Goal: Complete application form: Complete application form

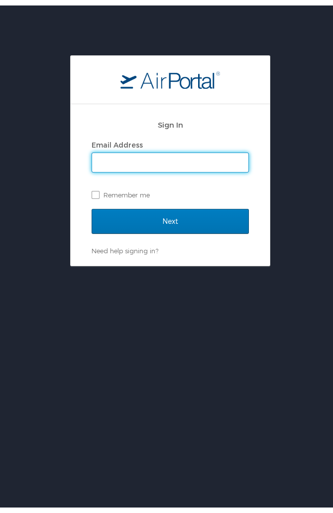
click at [215, 160] on input "Email Address" at bounding box center [170, 156] width 156 height 19
type input "mis230@musc.edu"
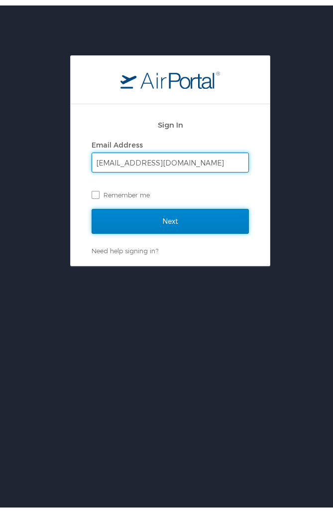
click at [171, 220] on input "Next" at bounding box center [170, 215] width 157 height 25
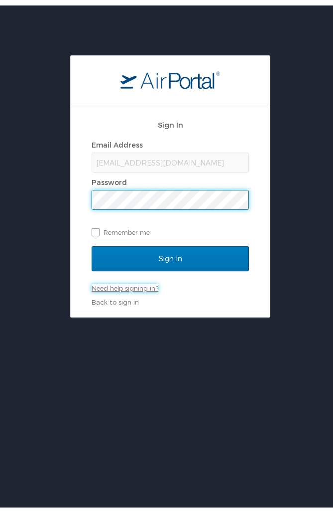
click at [126, 279] on link "Need help signing in?" at bounding box center [125, 282] width 67 height 8
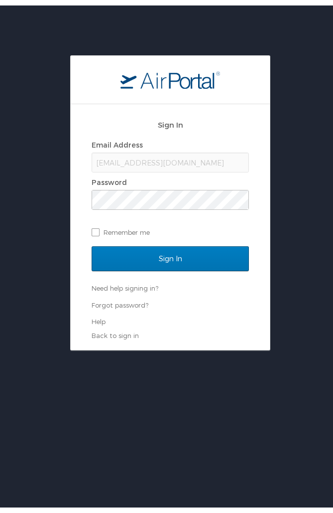
click at [95, 321] on div "Sign In Email Address mis230@musc.edu Password Remember me Sign In Need help si…" at bounding box center [170, 222] width 157 height 226
click at [96, 316] on link "Help" at bounding box center [99, 316] width 14 height 8
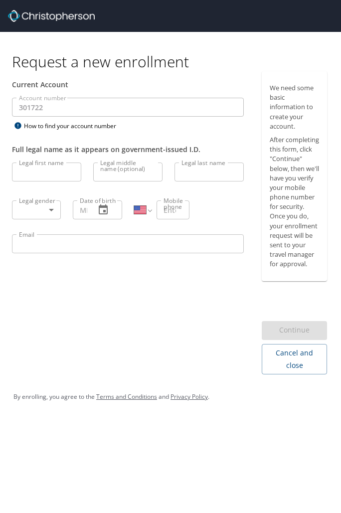
select select "US"
click at [52, 174] on input "Legal first name" at bounding box center [46, 171] width 69 height 19
type input "[PERSON_NAME]"
type input "[DATE]"
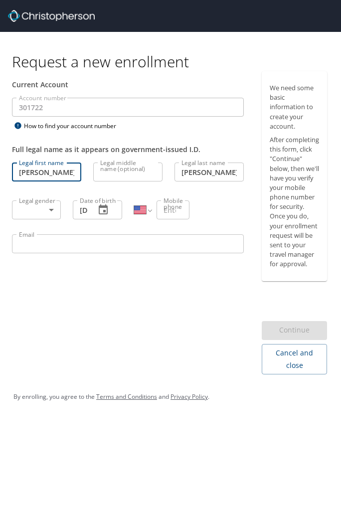
type input "[EMAIL_ADDRESS][DOMAIN_NAME]"
click at [49, 212] on body "Request a new enrollment Current Account Account number 301722 Account number H…" at bounding box center [170, 256] width 341 height 513
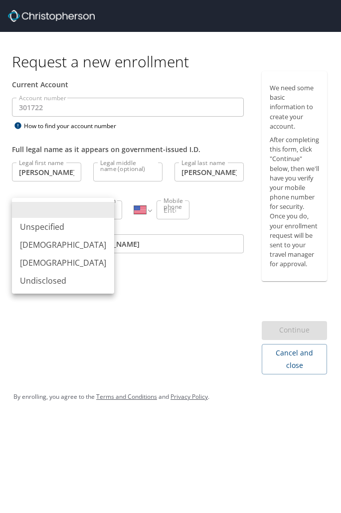
click at [38, 259] on li "Female" at bounding box center [63, 263] width 102 height 18
type input "Female"
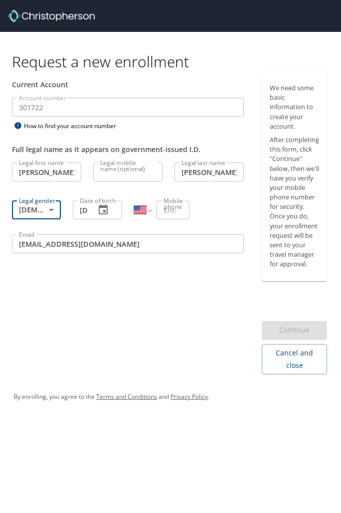
click at [177, 208] on input "Mobile phone" at bounding box center [169, 209] width 26 height 19
type input "1 (843) 670-0971"
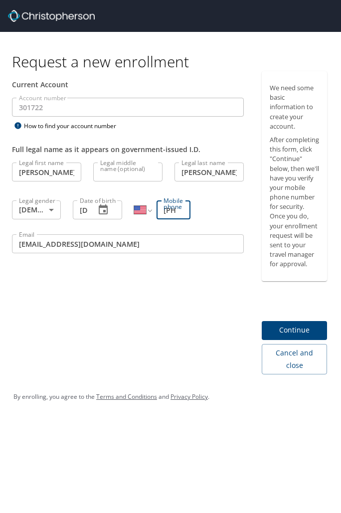
click at [296, 336] on span "Continue" at bounding box center [293, 330] width 49 height 12
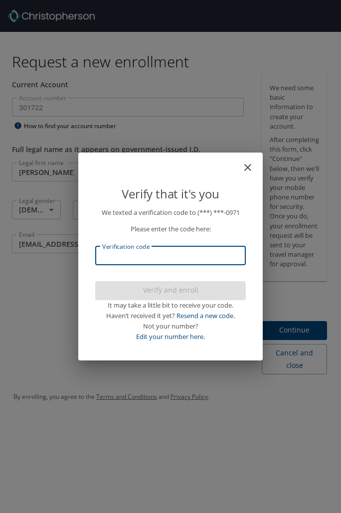
drag, startPoint x: 194, startPoint y: 257, endPoint x: 176, endPoint y: 259, distance: 18.0
click at [176, 259] on input "Verification code" at bounding box center [170, 255] width 150 height 19
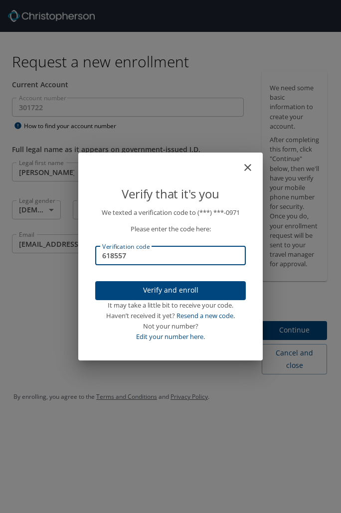
type input "618557"
click at [294, 349] on div "Verify that it's you We texted a verification code to (***) ***- 0971 Please en…" at bounding box center [170, 256] width 341 height 513
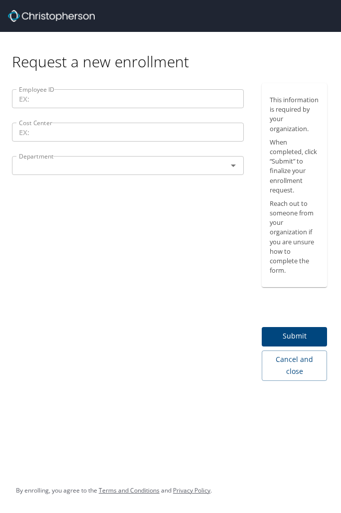
click at [120, 102] on input "Employee ID" at bounding box center [128, 98] width 232 height 19
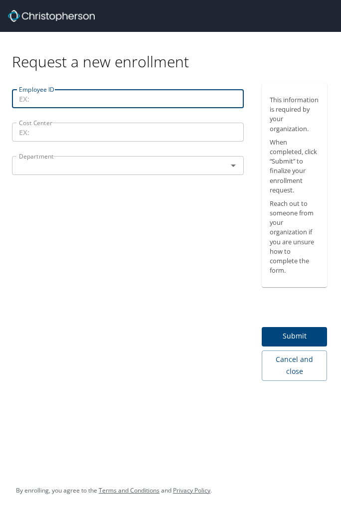
drag, startPoint x: 118, startPoint y: 103, endPoint x: 94, endPoint y: 108, distance: 24.5
click at [94, 108] on input "Employee ID" at bounding box center [128, 98] width 232 height 19
paste input "Employee ID 900751994"
drag, startPoint x: 64, startPoint y: 98, endPoint x: -4, endPoint y: 94, distance: 67.8
click at [0, 94] on html "Request a new enrollment Employee ID Employee ID 900751994 Employee ID Cost Cen…" at bounding box center [170, 256] width 341 height 513
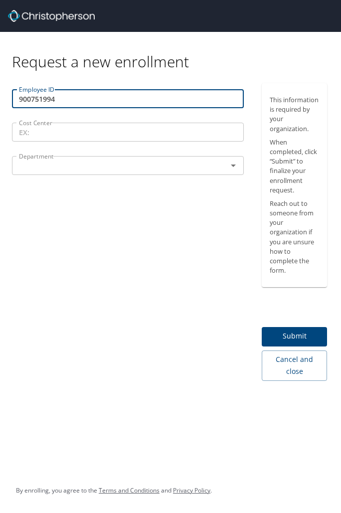
type input "900751994"
click at [33, 127] on input "Cost Center" at bounding box center [128, 132] width 232 height 19
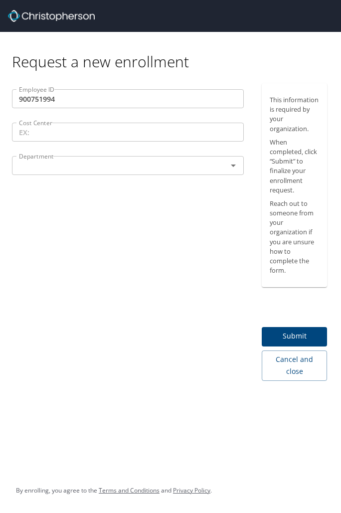
click at [118, 133] on input "Cost Center" at bounding box center [128, 132] width 232 height 19
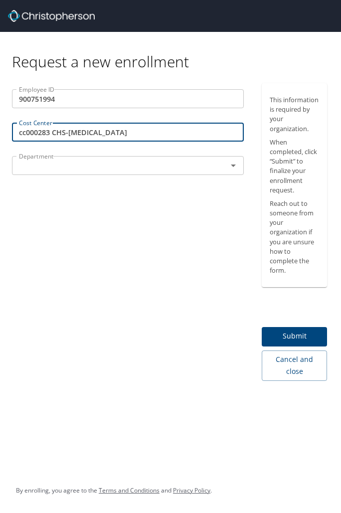
type input "cc000283 CHS-Bone Marrow Transplant"
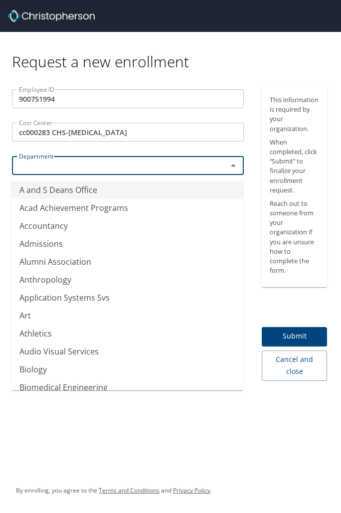
click at [189, 169] on input "text" at bounding box center [113, 165] width 196 height 13
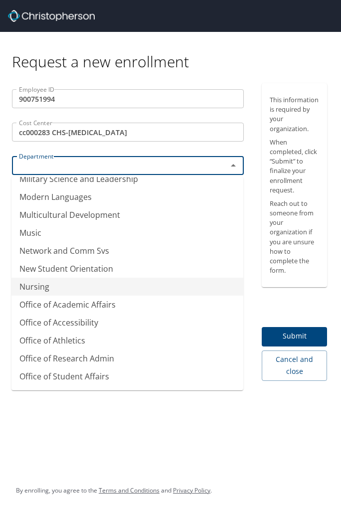
scroll to position [1114, 0]
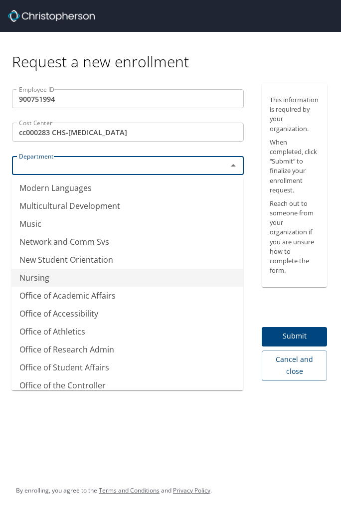
click at [97, 285] on li "Nursing" at bounding box center [127, 277] width 232 height 18
type input "Nursing"
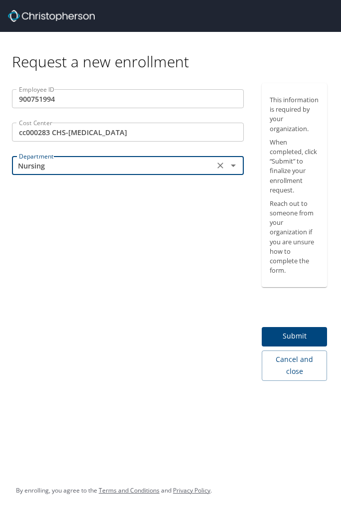
click at [298, 333] on span "Submit" at bounding box center [293, 336] width 49 height 12
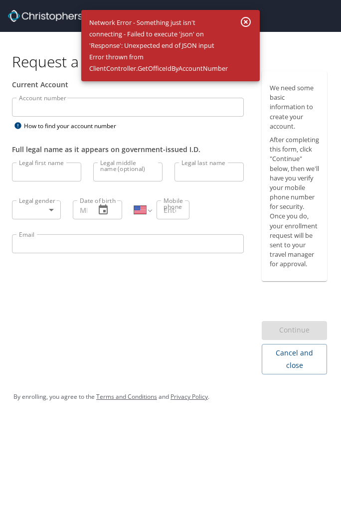
select select "US"
click at [76, 104] on input "Account number" at bounding box center [128, 107] width 232 height 19
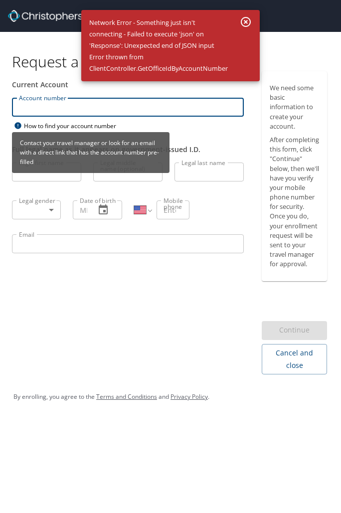
click at [74, 124] on div "Account number Account number How to find your account number" at bounding box center [128, 115] width 244 height 34
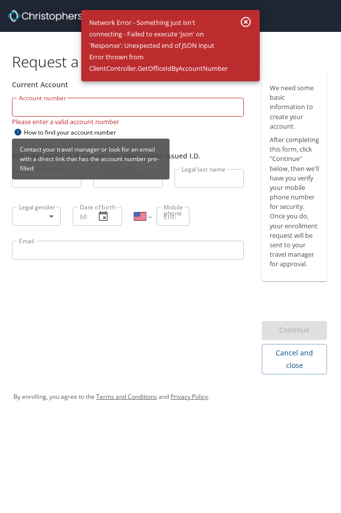
click at [17, 130] on icon at bounding box center [17, 132] width 6 height 6
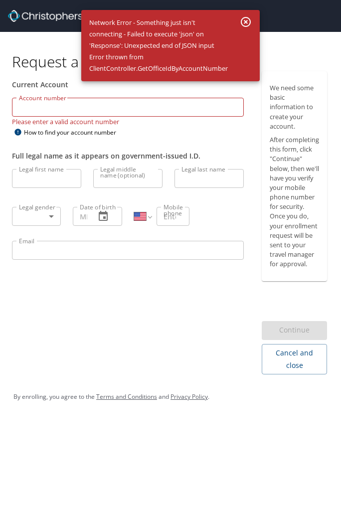
click at [145, 106] on input "Account number" at bounding box center [128, 107] width 232 height 19
click at [57, 68] on h1 "Request a new enrollment" at bounding box center [173, 61] width 323 height 19
click at [244, 22] on icon "button" at bounding box center [246, 22] width 12 height 12
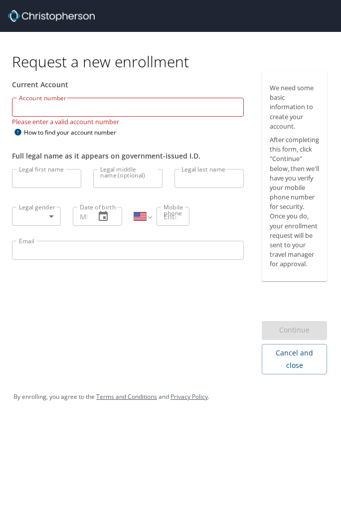
click at [52, 21] on img at bounding box center [51, 16] width 87 height 12
click at [50, 12] on img at bounding box center [51, 16] width 87 height 12
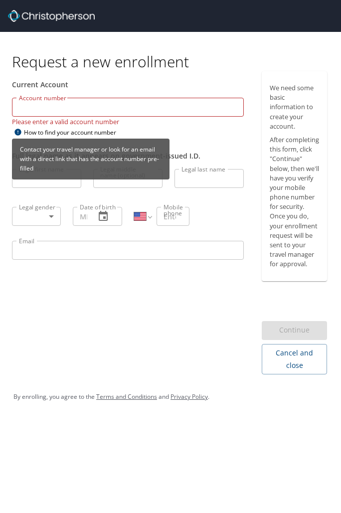
click at [18, 132] on icon at bounding box center [17, 132] width 6 height 6
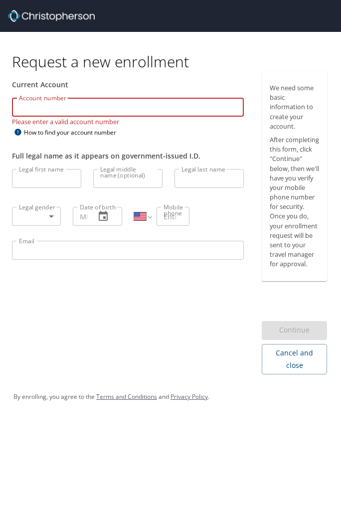
click at [73, 107] on input "Account number" at bounding box center [128, 107] width 232 height 19
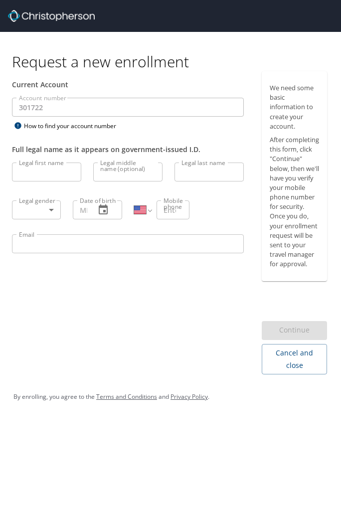
select select "US"
click at [165, 231] on div "Email Email" at bounding box center [128, 245] width 244 height 34
click at [44, 168] on input "Legal first name" at bounding box center [46, 171] width 69 height 19
type input "[PERSON_NAME]"
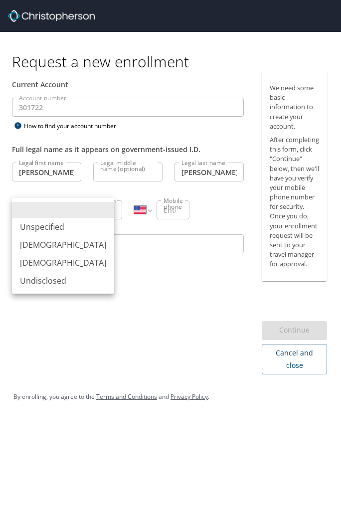
click at [51, 212] on body "Request a new enrollment Current Account Account number 301722 Account number H…" at bounding box center [170, 256] width 341 height 513
click at [45, 263] on li "[DEMOGRAPHIC_DATA]" at bounding box center [63, 263] width 102 height 18
type input "[DEMOGRAPHIC_DATA]"
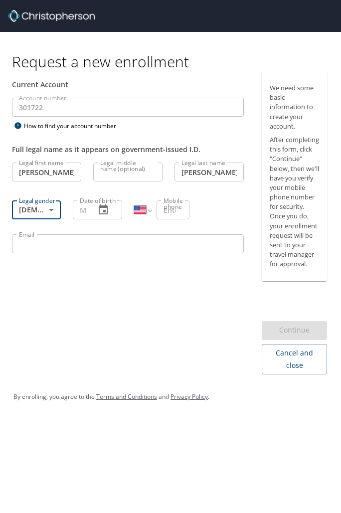
click at [84, 210] on input "Date of birth" at bounding box center [80, 209] width 14 height 19
click at [103, 206] on icon "button" at bounding box center [103, 209] width 9 height 10
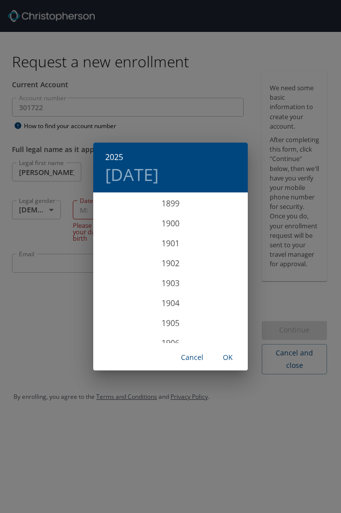
scroll to position [2450, 0]
click at [149, 177] on h4 "Wed, Oct 1" at bounding box center [131, 174] width 53 height 21
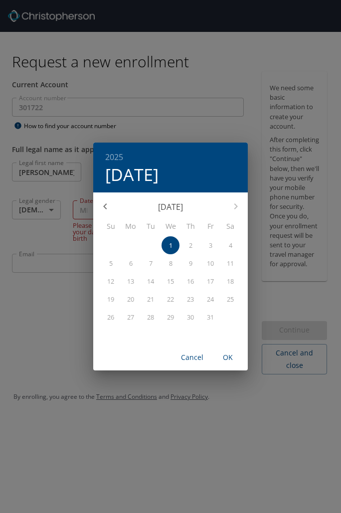
click at [110, 152] on h6 "2025" at bounding box center [114, 157] width 18 height 14
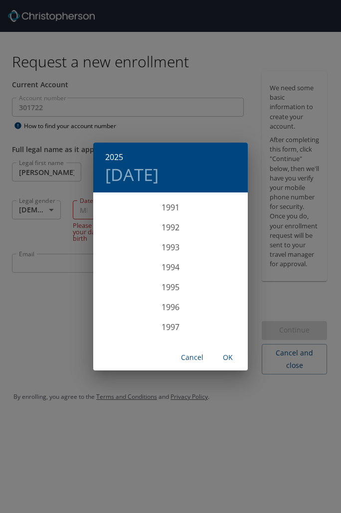
scroll to position [1822, 0]
click at [161, 218] on div "1991" at bounding box center [170, 214] width 154 height 20
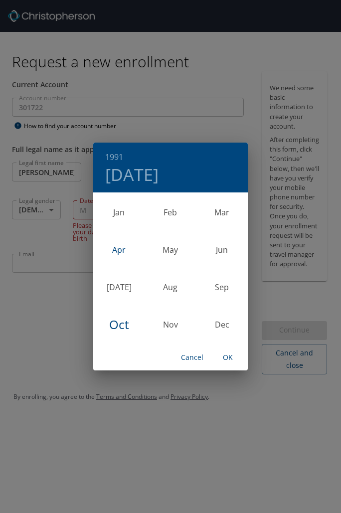
click at [119, 244] on div "Apr" at bounding box center [118, 249] width 51 height 37
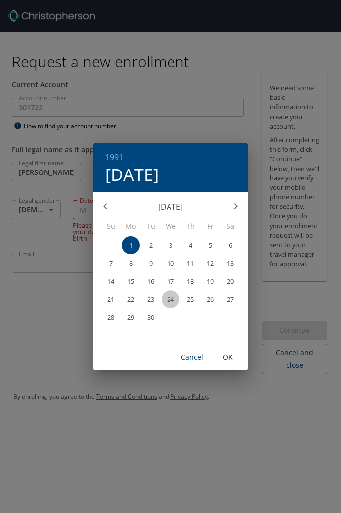
click at [171, 296] on p "24" at bounding box center [170, 299] width 7 height 6
click at [219, 356] on span "OK" at bounding box center [228, 357] width 24 height 12
type input "04/24/1991"
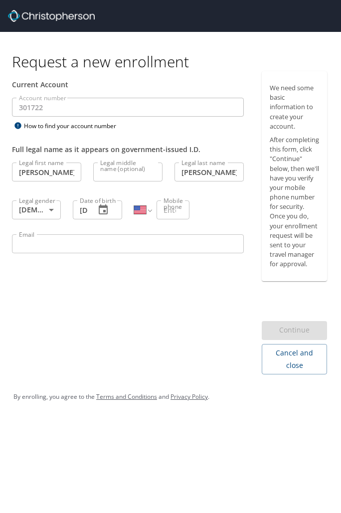
click at [171, 211] on input "Mobile phone" at bounding box center [169, 209] width 26 height 19
type input "(843) 670-0971"
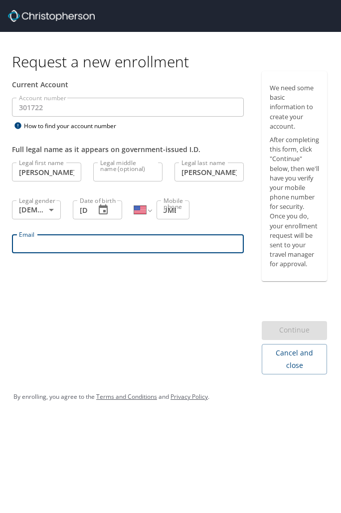
click at [102, 239] on input "Email" at bounding box center [128, 243] width 232 height 19
type input "mis230@musc.edu"
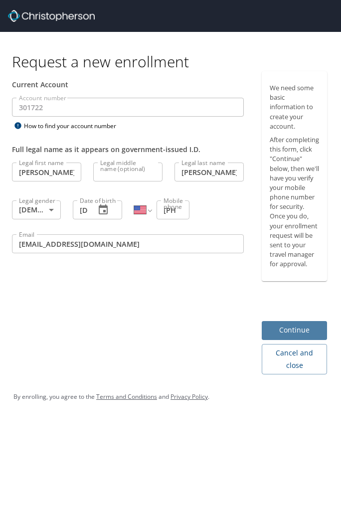
click at [281, 336] on span "Continue" at bounding box center [293, 330] width 49 height 12
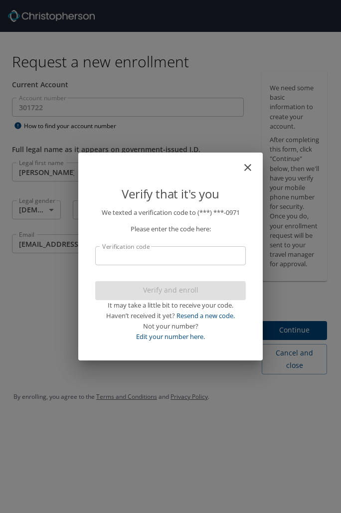
click at [178, 251] on input "Verification code" at bounding box center [170, 255] width 150 height 19
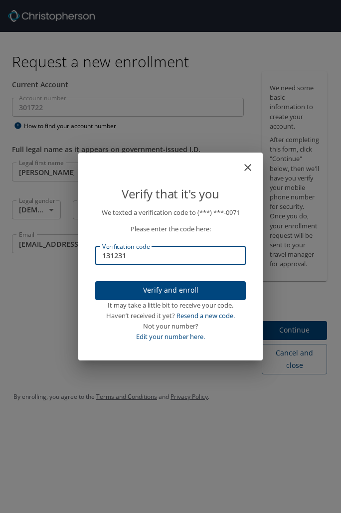
type input "131231"
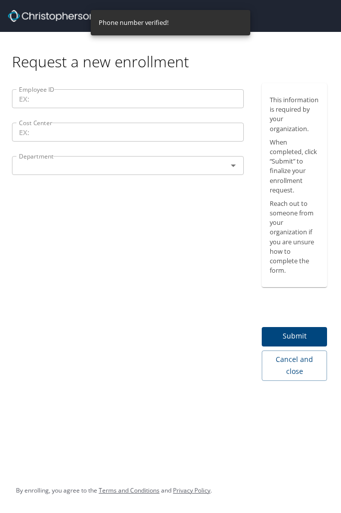
click at [91, 95] on input "Employee ID" at bounding box center [128, 98] width 232 height 19
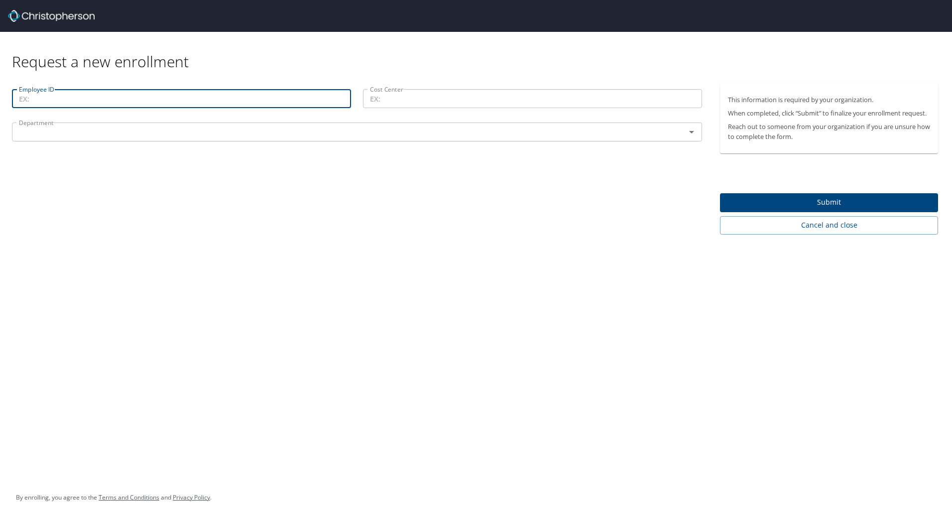
paste input "900751994"
type input "900751994"
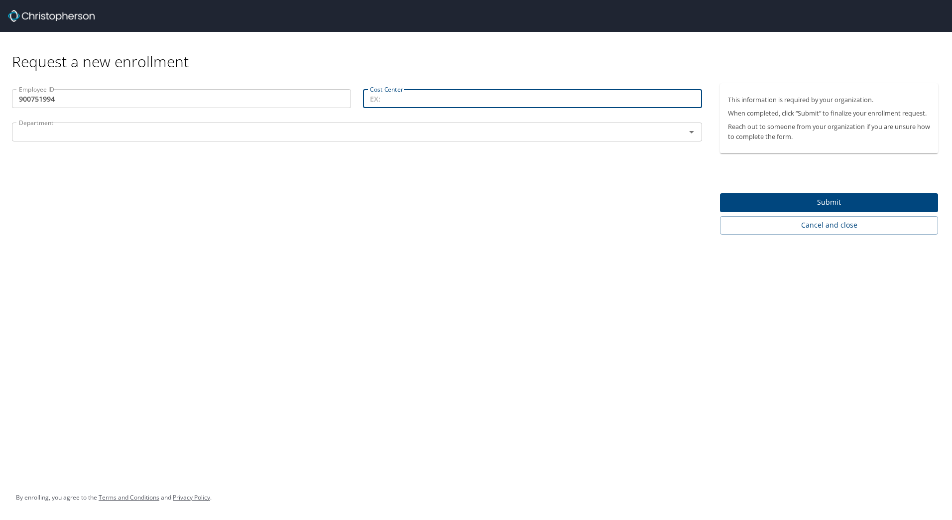
click at [340, 94] on input "Cost Center" at bounding box center [532, 98] width 339 height 19
click at [340, 98] on input "Cost Center" at bounding box center [532, 98] width 339 height 19
click at [321, 134] on input "text" at bounding box center [342, 132] width 655 height 13
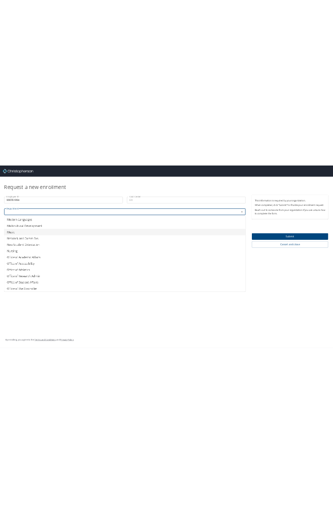
scroll to position [1114, 0]
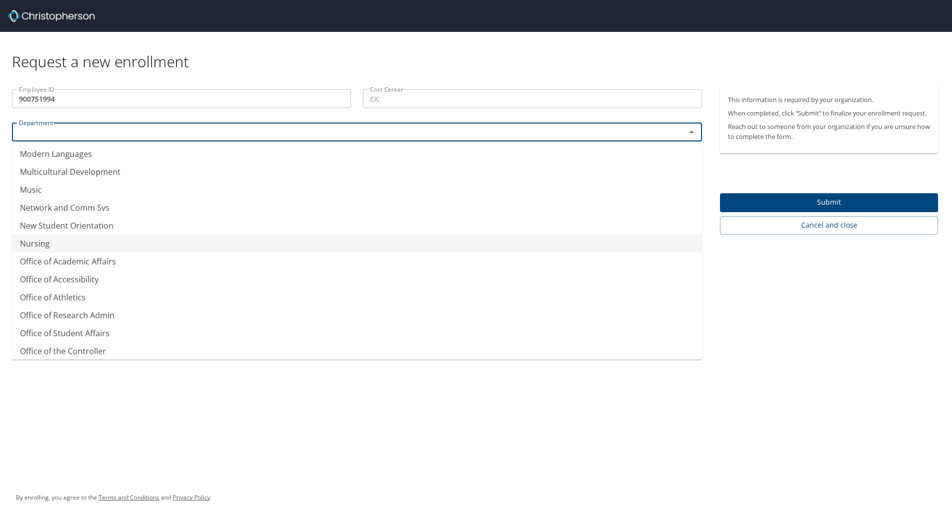
click at [24, 242] on li "Nursing" at bounding box center [357, 244] width 690 height 18
type input "Nursing"
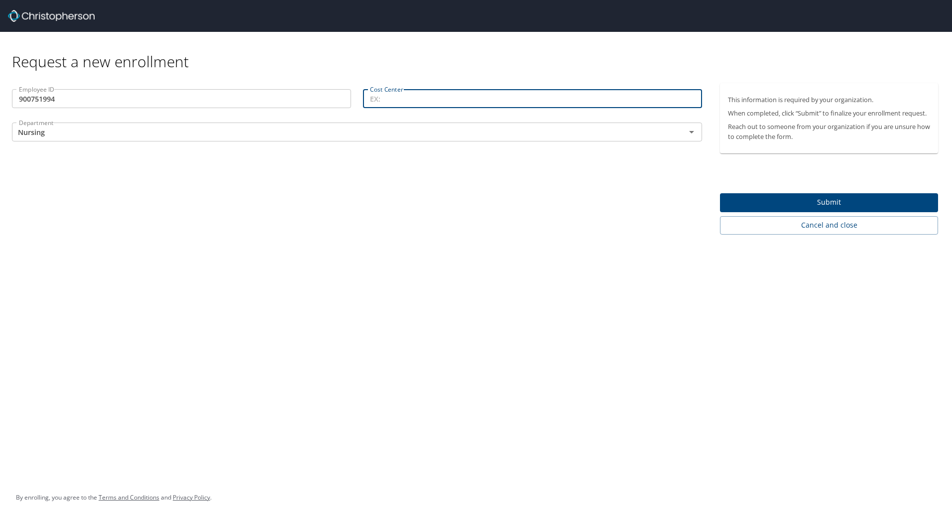
click at [340, 95] on input "Cost Center" at bounding box center [532, 98] width 339 height 19
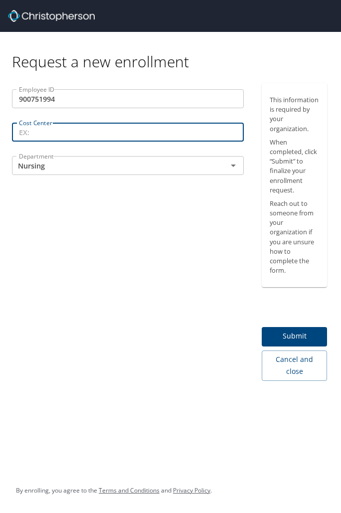
click at [167, 131] on input "Cost Center" at bounding box center [128, 132] width 232 height 19
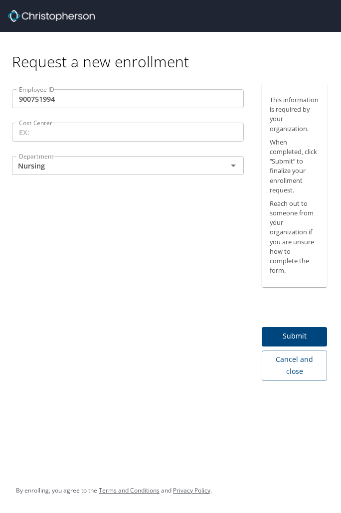
click at [163, 129] on input "Cost Center" at bounding box center [128, 132] width 232 height 19
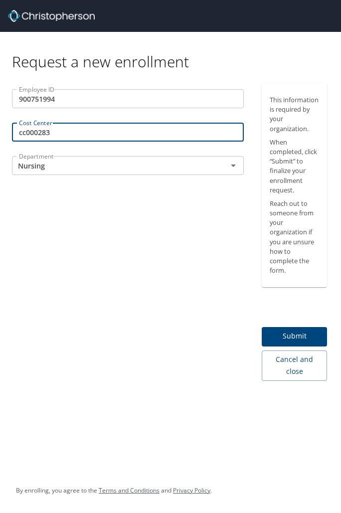
type input "cc000283"
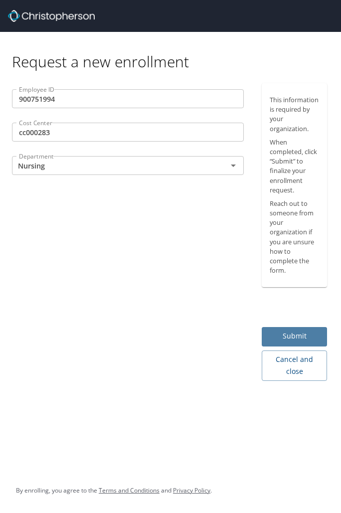
click at [289, 338] on span "Submit" at bounding box center [293, 336] width 49 height 12
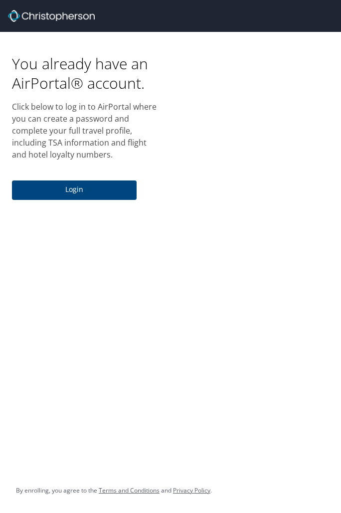
click at [70, 190] on span "Login" at bounding box center [74, 189] width 109 height 12
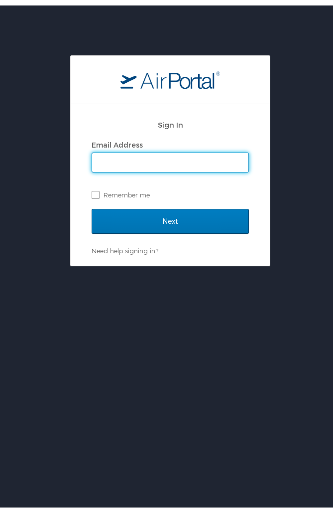
click at [186, 159] on input "Email Address" at bounding box center [170, 156] width 156 height 19
type input "mis230@musc.edu"
click at [129, 245] on link "Need help signing in?" at bounding box center [125, 245] width 67 height 8
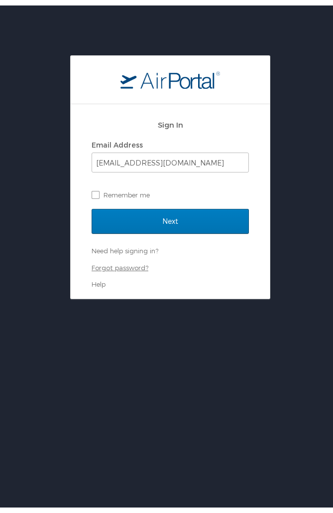
click at [127, 263] on link "Forgot password?" at bounding box center [120, 262] width 57 height 8
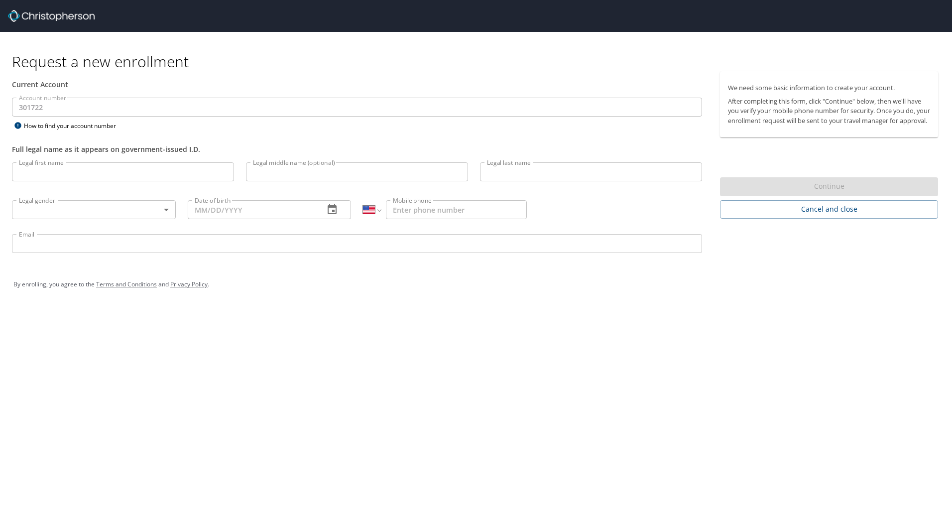
select select "US"
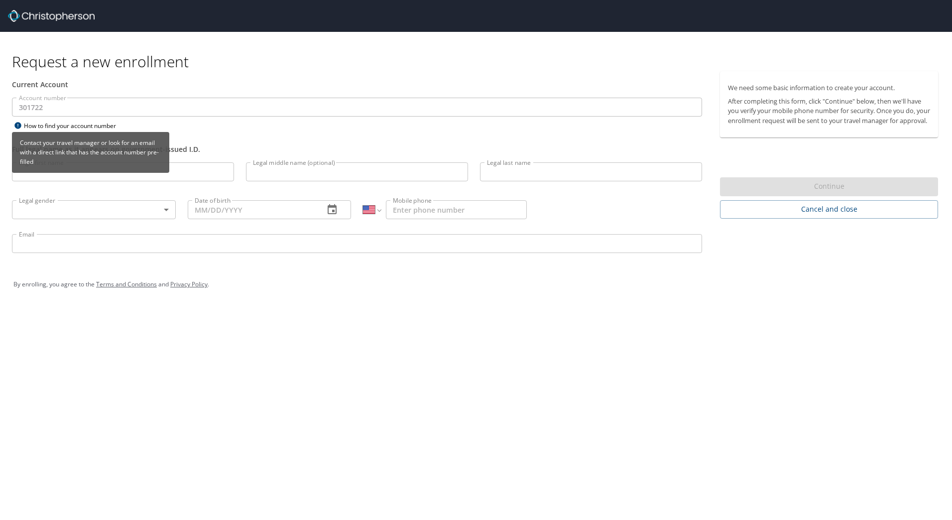
click at [19, 124] on icon at bounding box center [17, 125] width 6 height 6
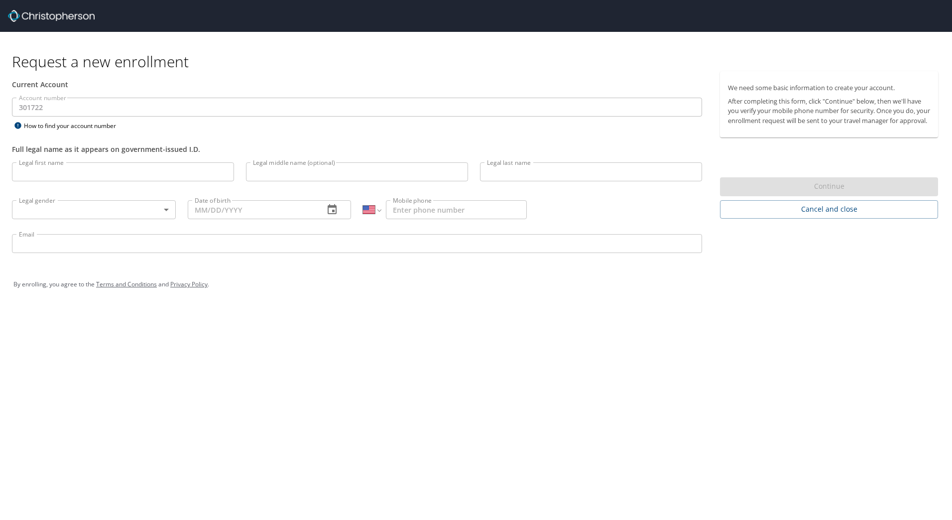
click at [59, 17] on img at bounding box center [51, 16] width 87 height 12
